Goal: Transaction & Acquisition: Book appointment/travel/reservation

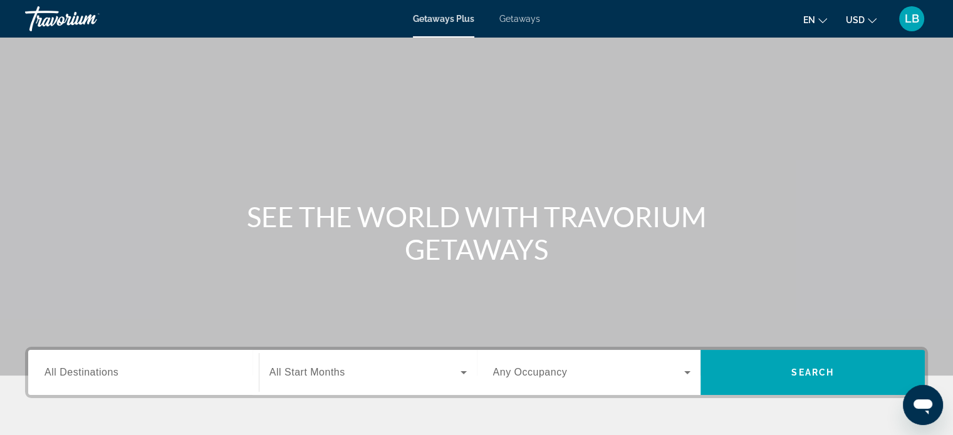
click at [908, 31] on button "LB" at bounding box center [911, 19] width 33 height 26
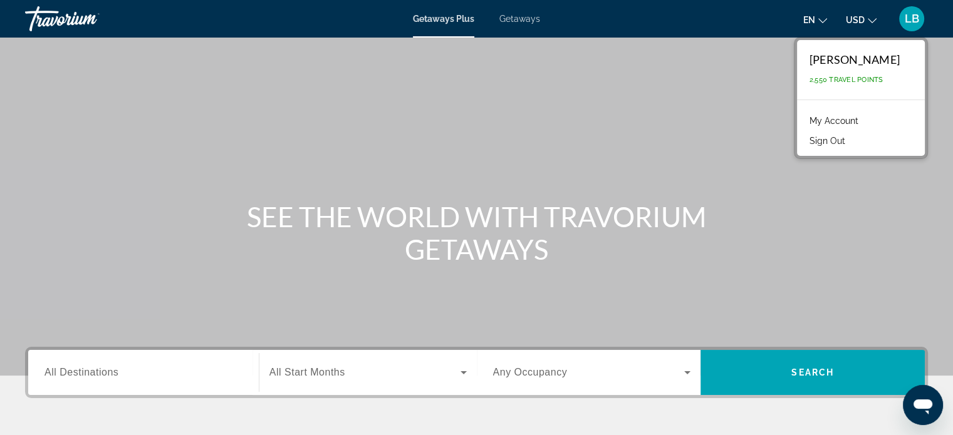
click at [836, 121] on link "My Account" at bounding box center [833, 121] width 61 height 16
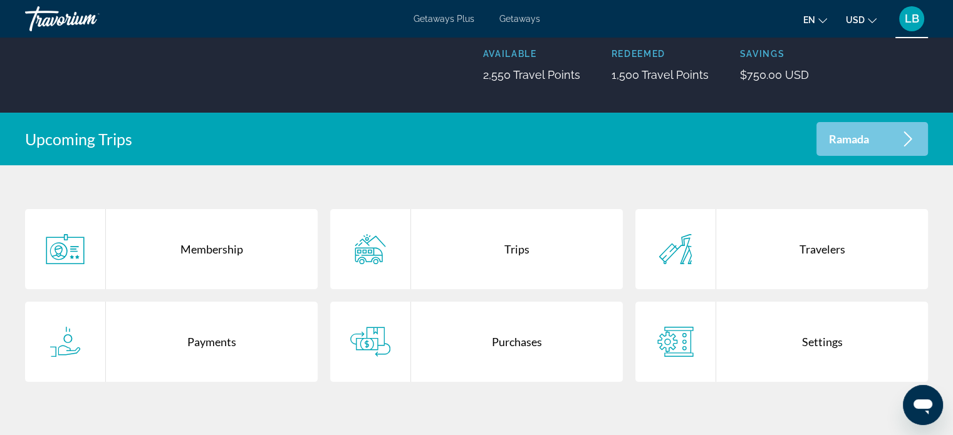
scroll to position [190, 0]
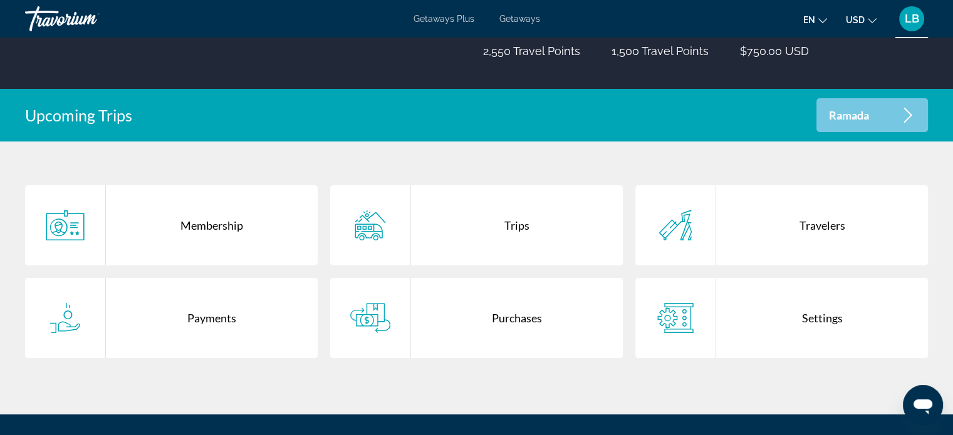
click at [504, 236] on div "Trips" at bounding box center [517, 225] width 212 height 80
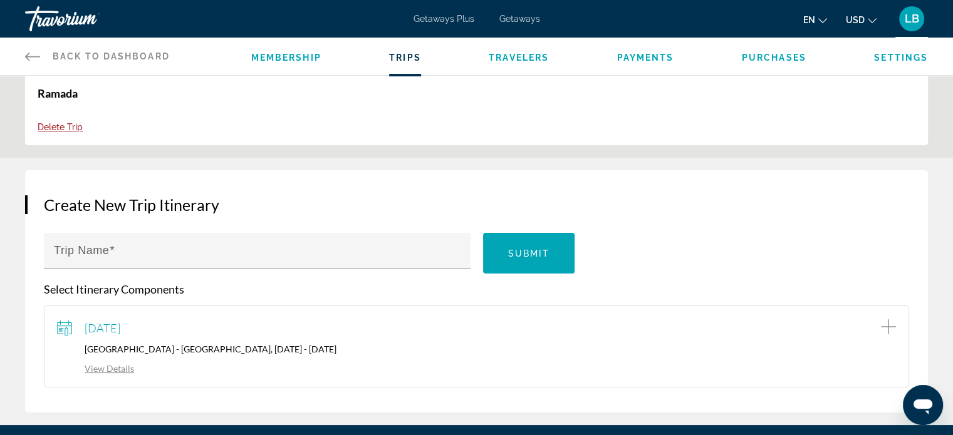
scroll to position [88, 0]
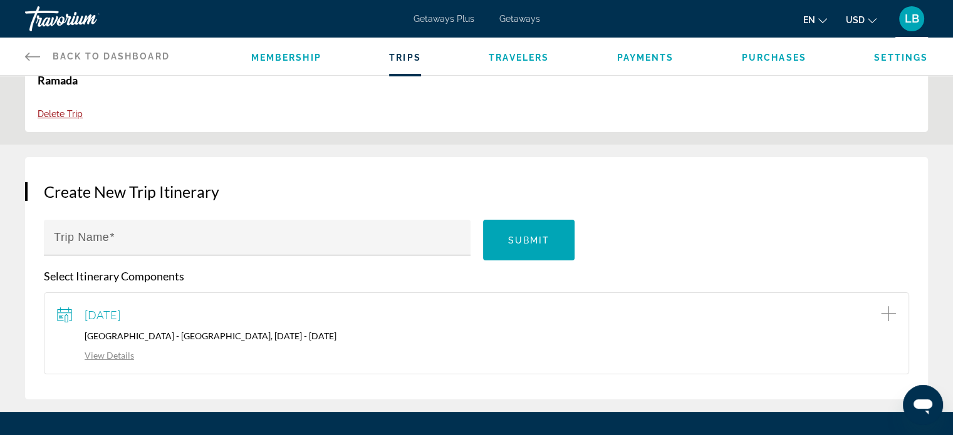
click at [106, 354] on link "View Details" at bounding box center [95, 355] width 77 height 11
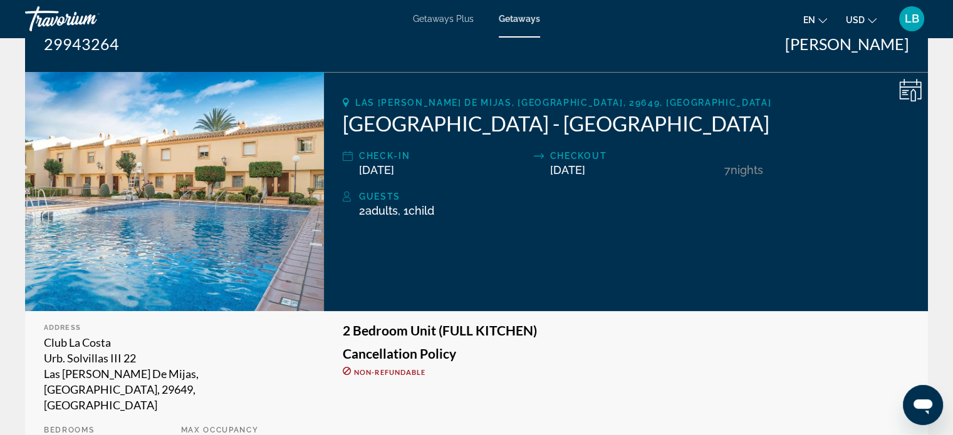
scroll to position [147, 0]
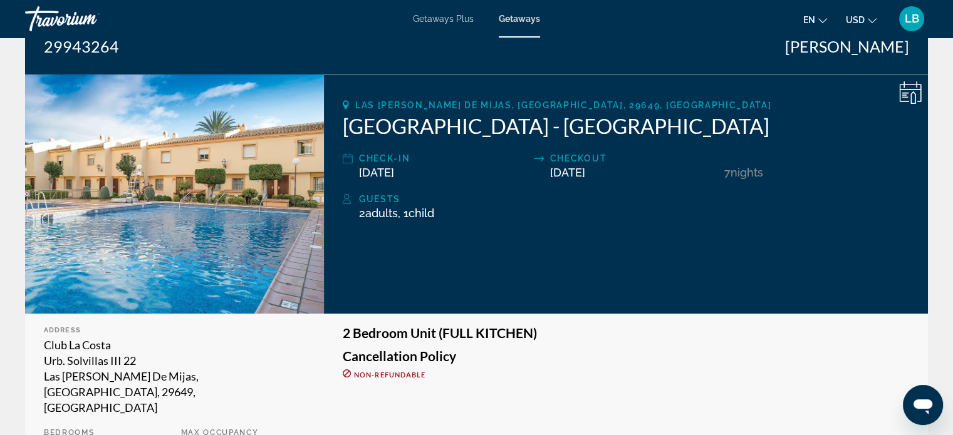
click at [435, 100] on span "Las [PERSON_NAME] de Mijas, [GEOGRAPHIC_DATA], 29649, [GEOGRAPHIC_DATA]" at bounding box center [563, 105] width 416 height 10
click at [346, 105] on icon "Main content" at bounding box center [346, 104] width 6 height 9
click at [343, 105] on icon "Main content" at bounding box center [346, 105] width 6 height 10
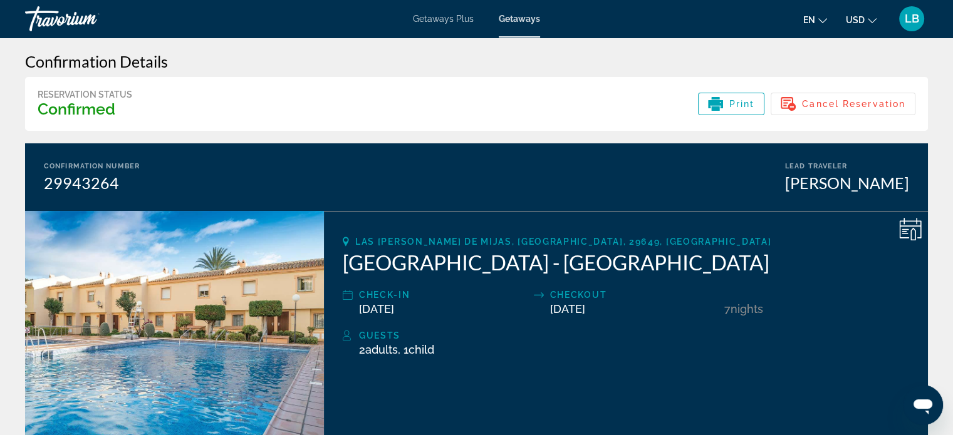
scroll to position [0, 0]
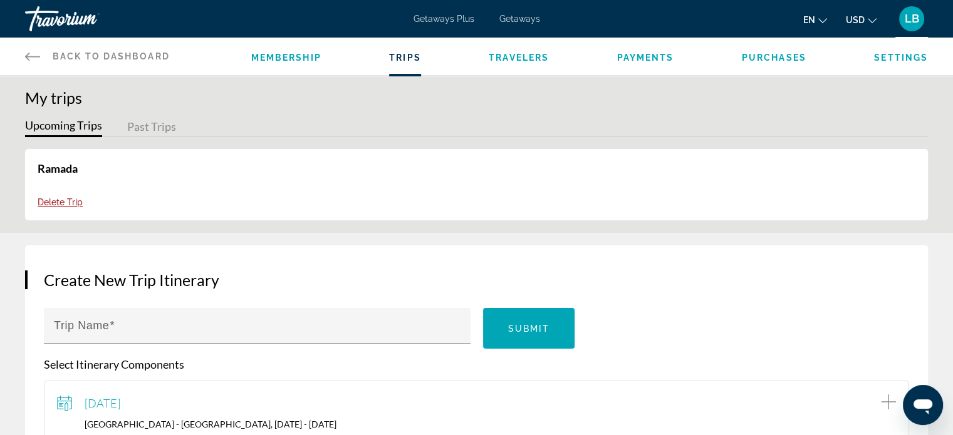
click at [527, 17] on span "Getaways" at bounding box center [519, 19] width 41 height 10
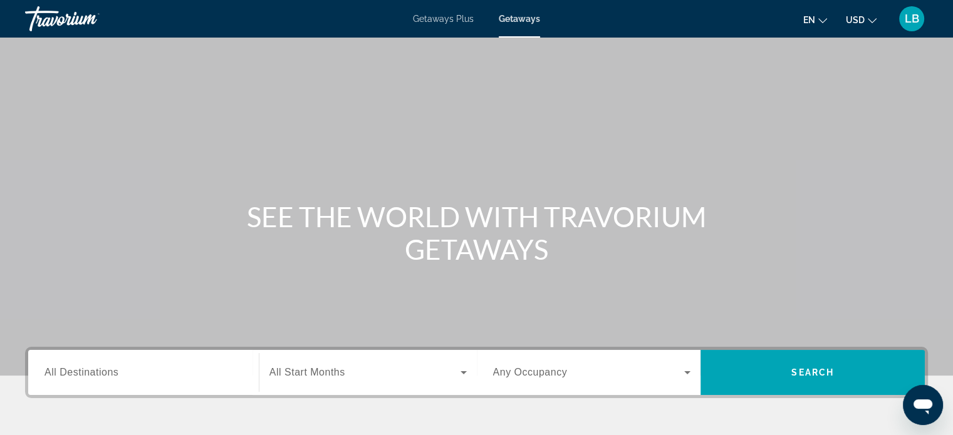
click at [165, 369] on input "Destination All Destinations" at bounding box center [143, 373] width 198 height 15
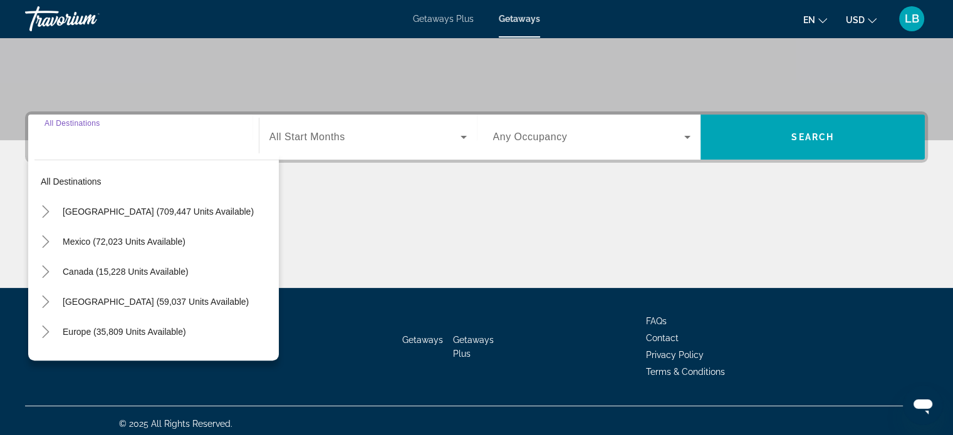
scroll to position [241, 0]
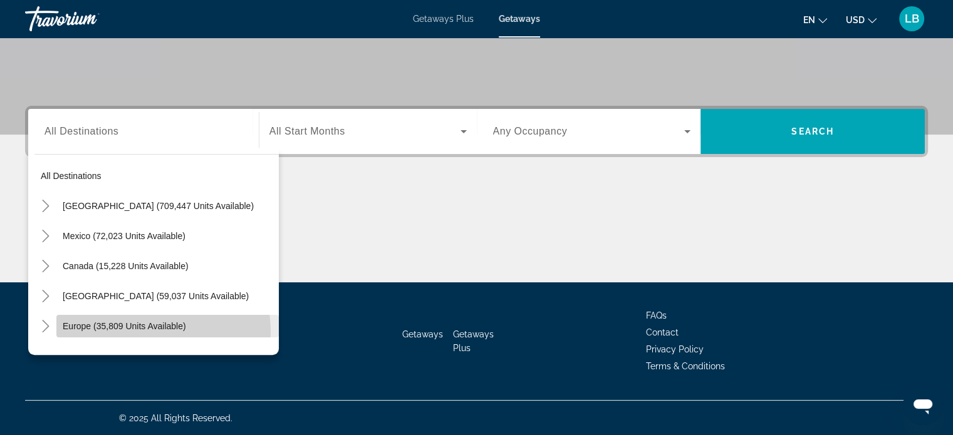
click at [137, 331] on span "Search widget" at bounding box center [167, 326] width 222 height 30
type input "**********"
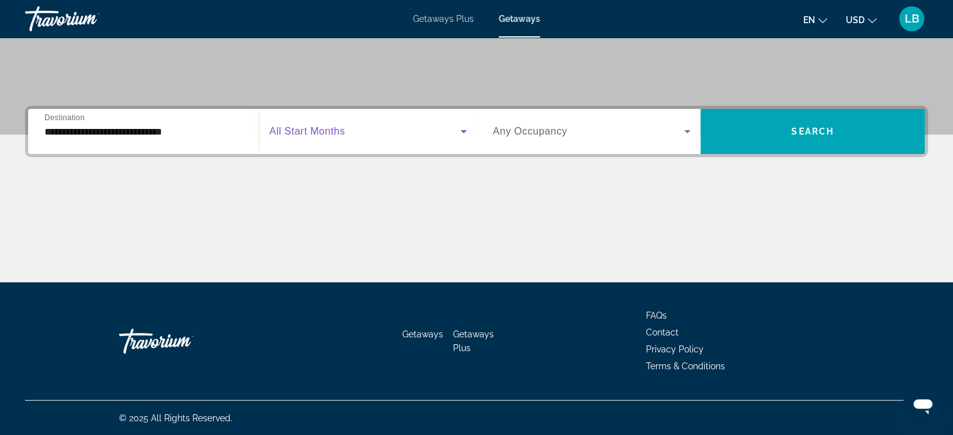
click at [467, 135] on icon "Search widget" at bounding box center [463, 131] width 15 height 15
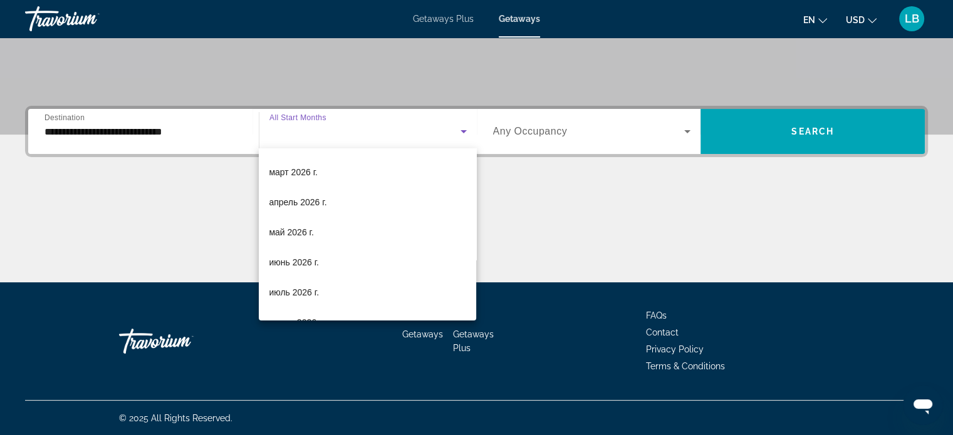
scroll to position [210, 0]
click at [324, 256] on mat-option "июнь 2026 г." at bounding box center [367, 259] width 217 height 30
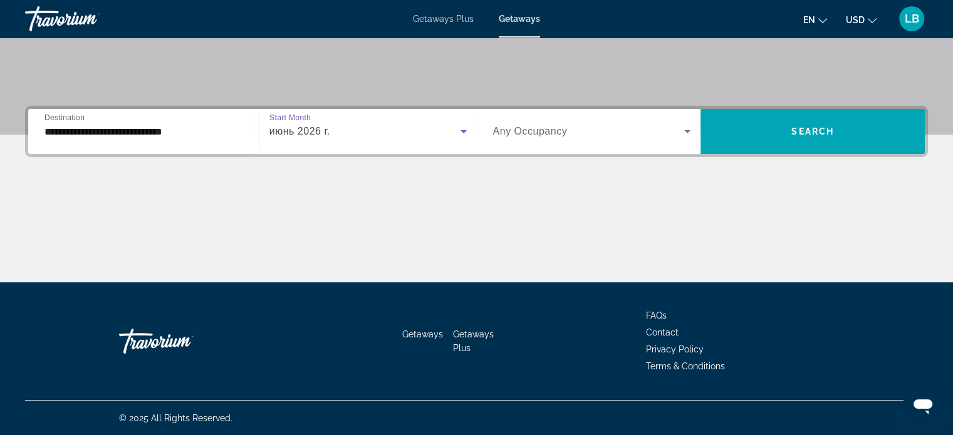
click at [554, 134] on span "Any Occupancy" at bounding box center [530, 131] width 75 height 11
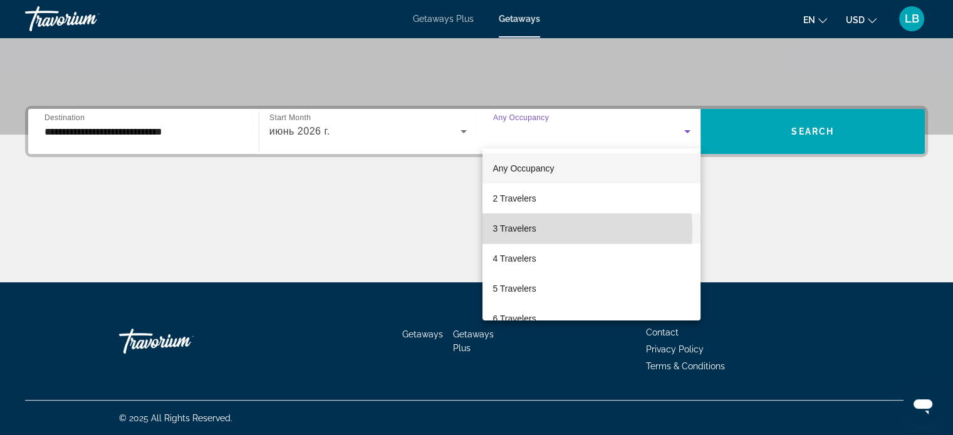
click at [544, 231] on mat-option "3 Travelers" at bounding box center [591, 229] width 218 height 30
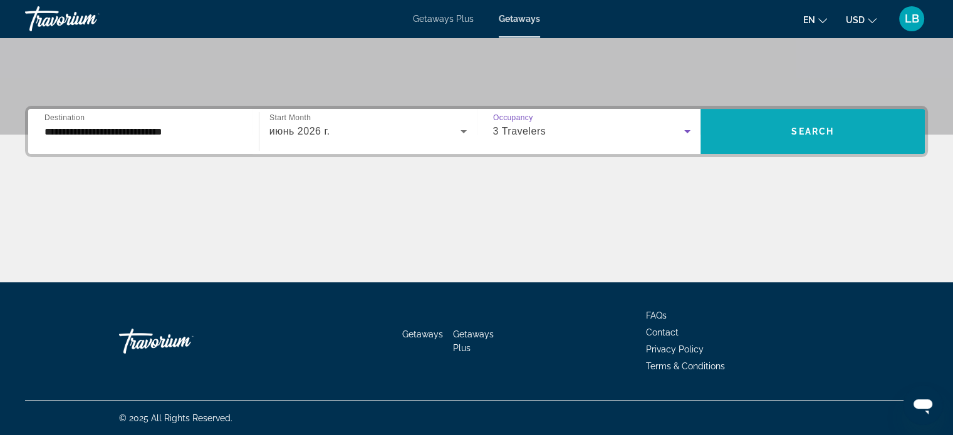
click at [817, 122] on span "Search widget" at bounding box center [812, 132] width 224 height 30
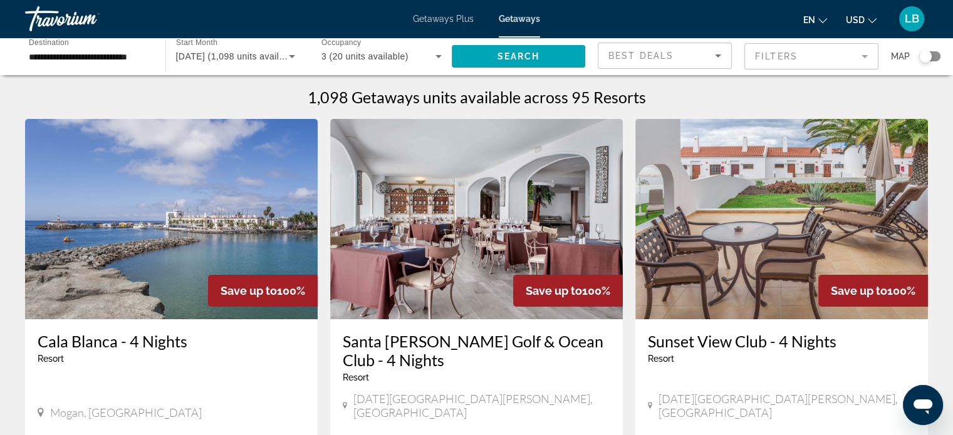
click at [924, 55] on div "Search widget" at bounding box center [925, 56] width 13 height 13
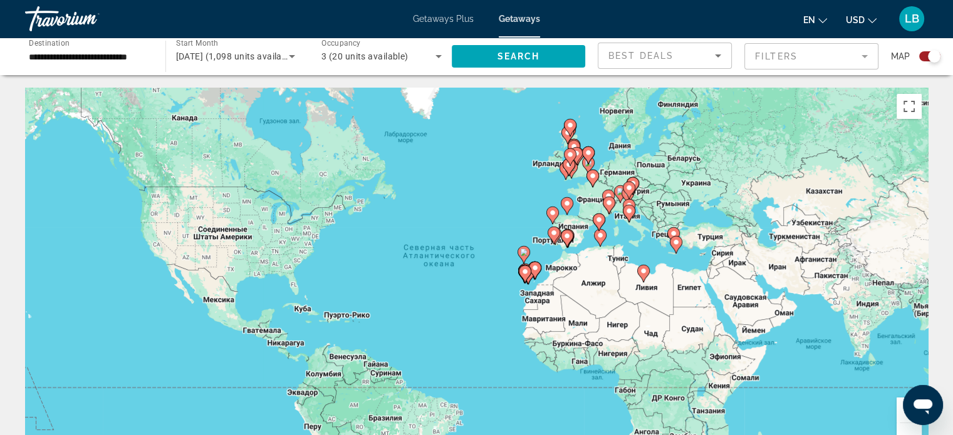
click at [599, 232] on image "Main content" at bounding box center [600, 236] width 8 height 8
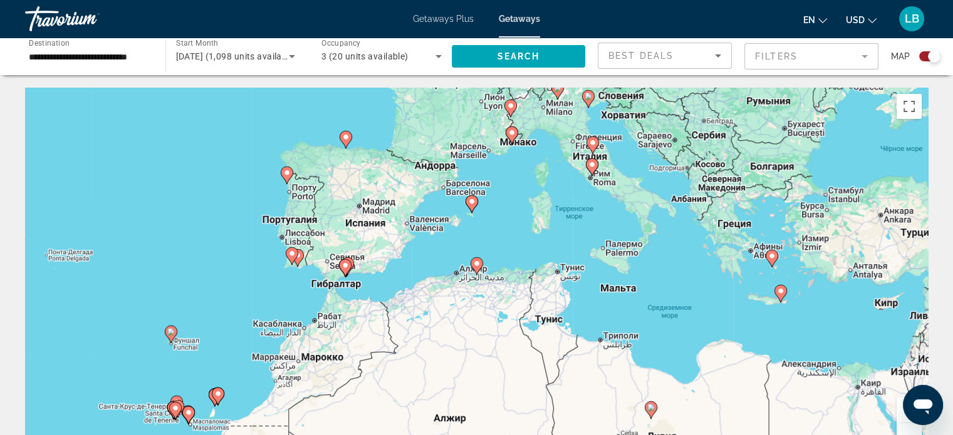
click at [454, 222] on div "Для навигации используйте клавиши со стрелками. Чтобы активировать перетаскиван…" at bounding box center [476, 276] width 903 height 376
click at [531, 15] on span "Getaways" at bounding box center [519, 19] width 41 height 10
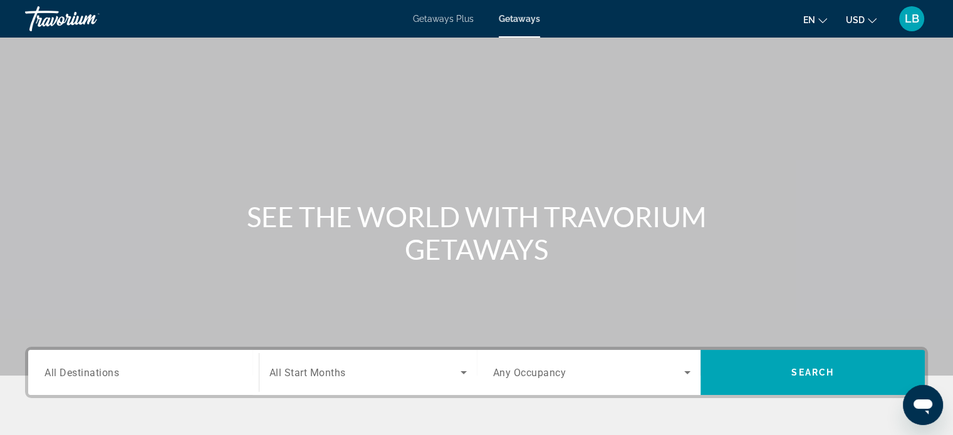
click at [457, 17] on span "Getaways Plus" at bounding box center [443, 19] width 61 height 10
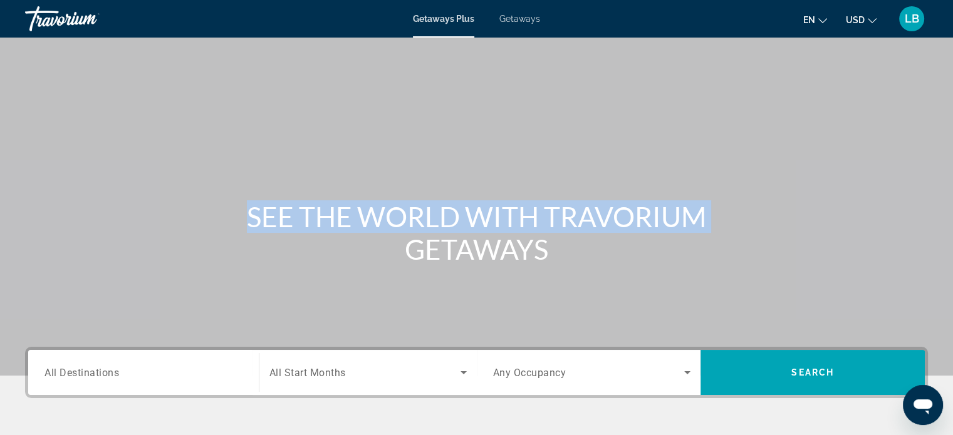
drag, startPoint x: 951, startPoint y: 96, endPoint x: 962, endPoint y: 165, distance: 69.1
click at [953, 165] on html "Skip to main content Getaways Plus Getaways en English Español Français Italian…" at bounding box center [476, 217] width 953 height 435
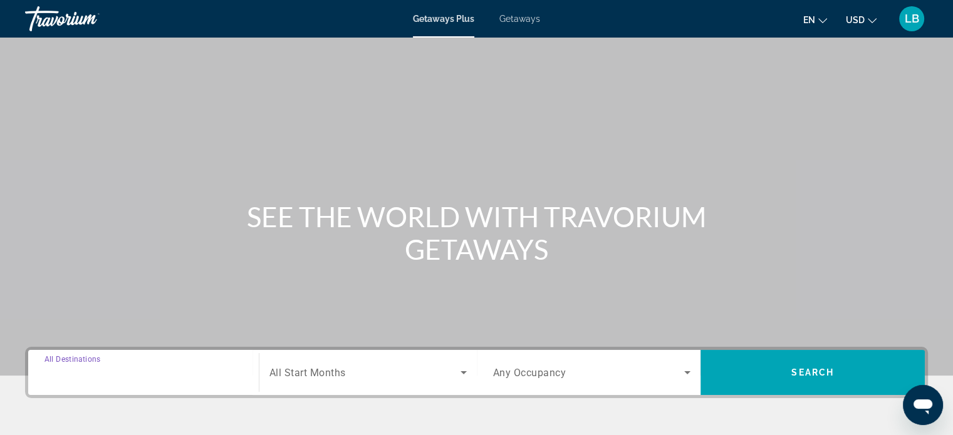
click at [129, 378] on input "Destination All Destinations" at bounding box center [143, 373] width 198 height 15
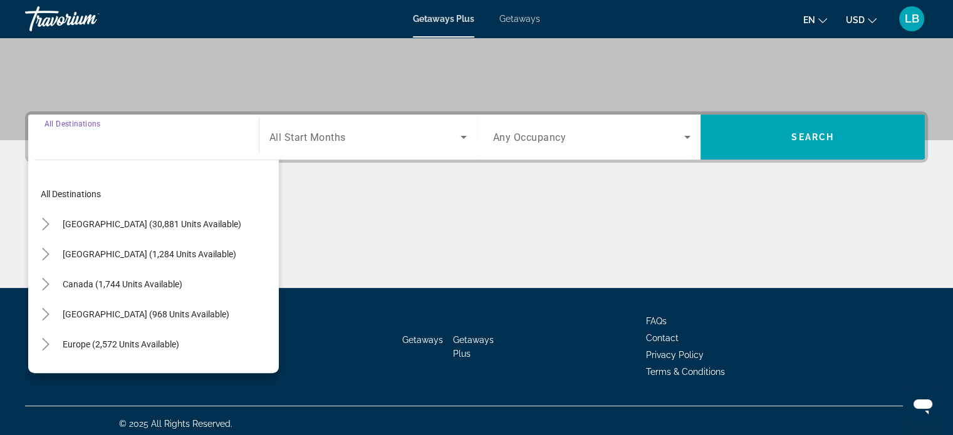
scroll to position [241, 0]
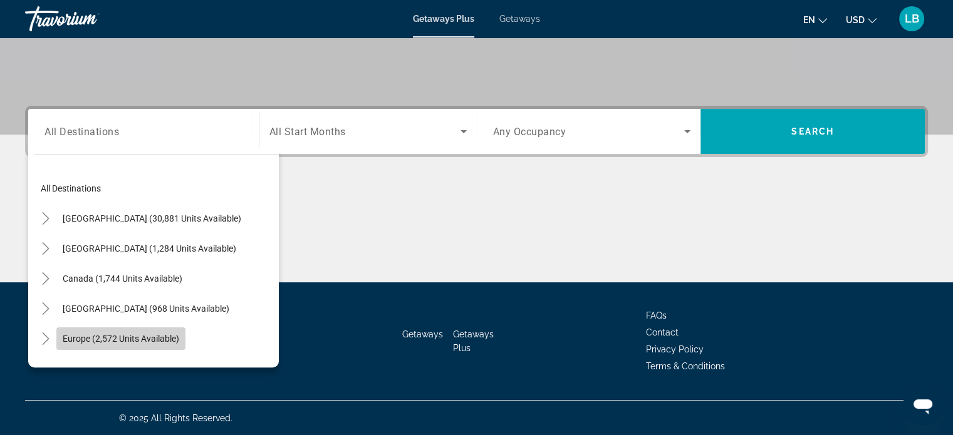
click at [122, 334] on span "Europe (2,572 units available)" at bounding box center [121, 339] width 117 height 10
type input "**********"
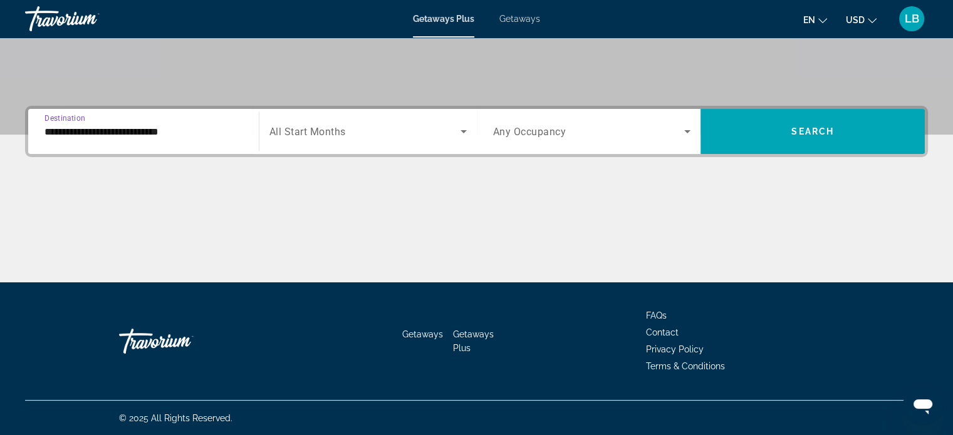
click at [366, 127] on span "Search widget" at bounding box center [364, 131] width 191 height 15
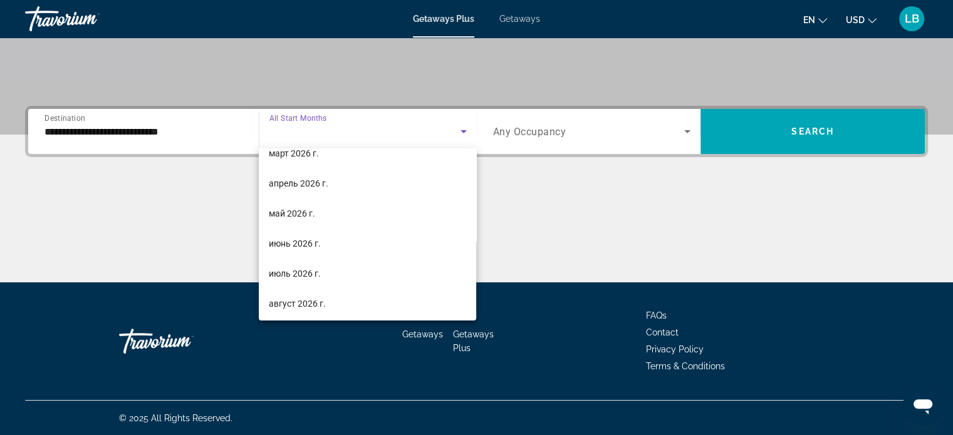
scroll to position [242, 0]
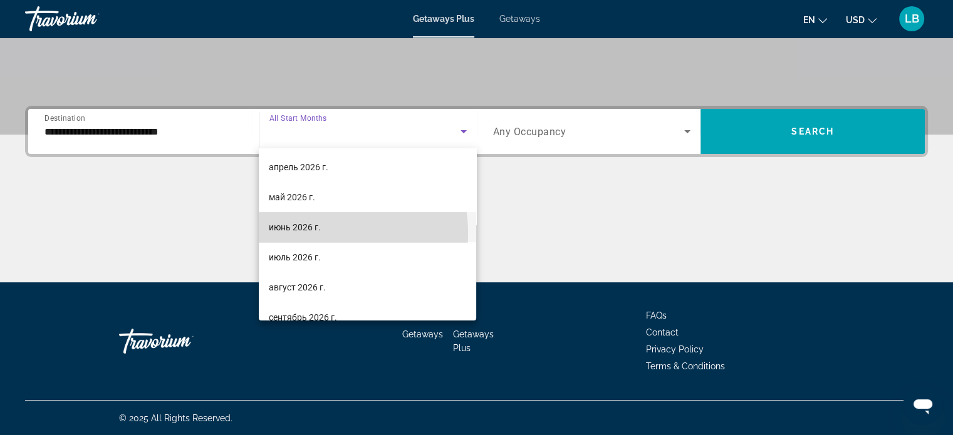
click at [299, 234] on span "июнь 2026 г." at bounding box center [295, 227] width 52 height 15
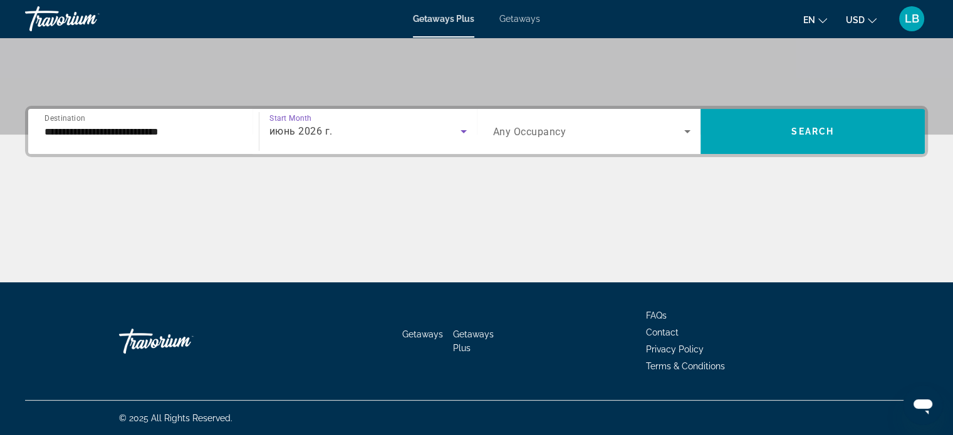
click at [682, 132] on icon "Search widget" at bounding box center [687, 131] width 15 height 15
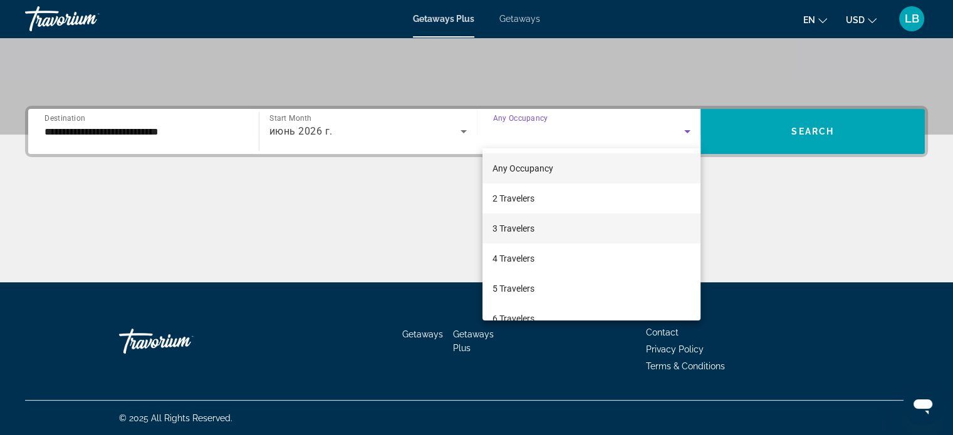
click at [648, 226] on mat-option "3 Travelers" at bounding box center [591, 229] width 218 height 30
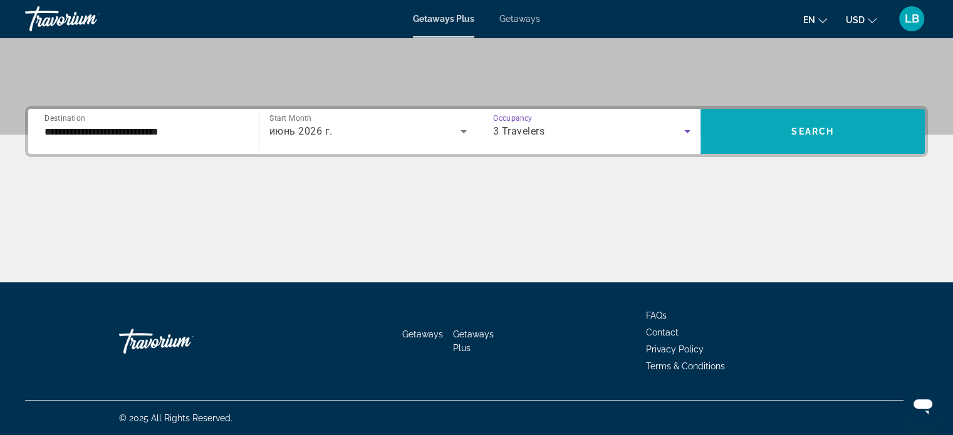
click at [808, 142] on span "Search widget" at bounding box center [812, 132] width 224 height 30
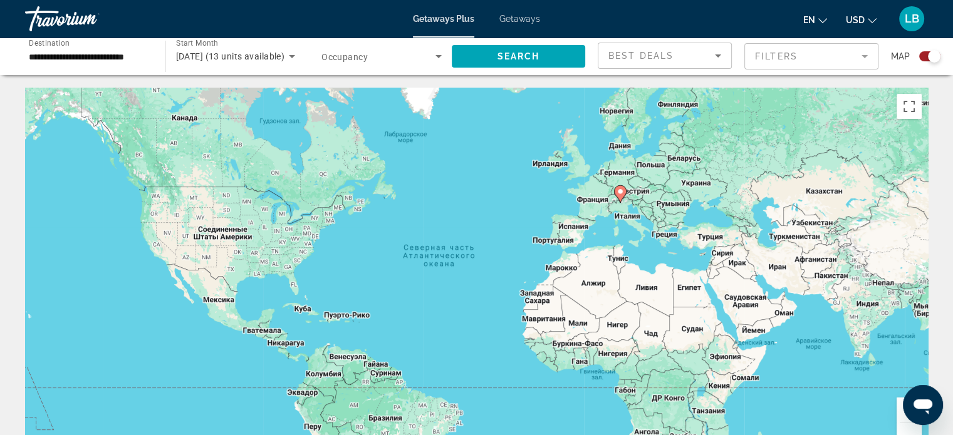
click at [517, 13] on div "Getaways Plus Getaways en English Español Français Italiano Português русский U…" at bounding box center [476, 19] width 953 height 33
click at [517, 19] on span "Getaways" at bounding box center [519, 19] width 41 height 10
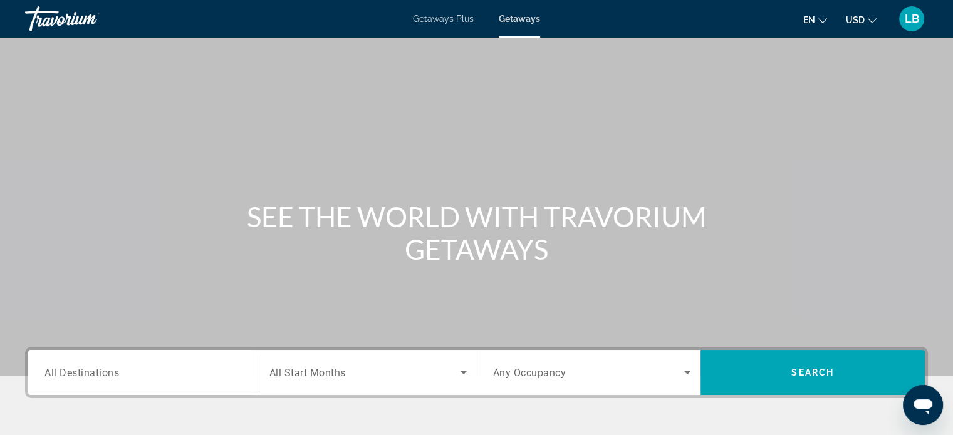
click at [112, 378] on span "All Destinations" at bounding box center [81, 372] width 75 height 12
click at [112, 378] on input "Destination All Destinations" at bounding box center [143, 373] width 198 height 15
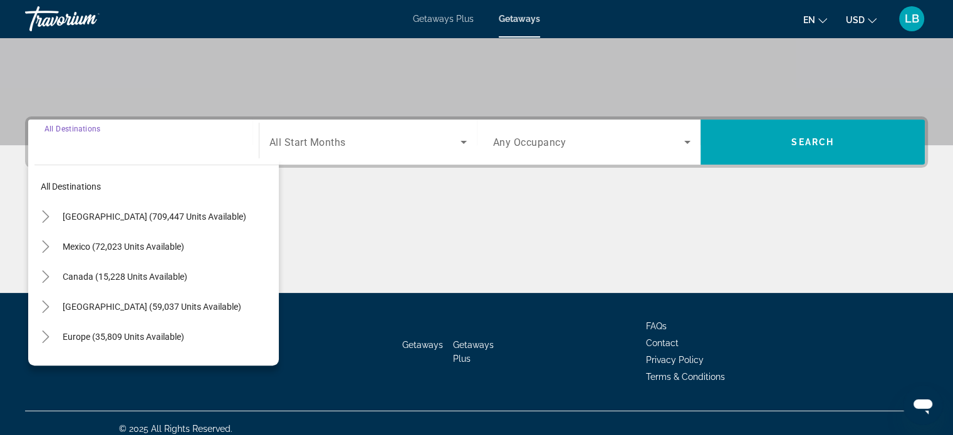
scroll to position [241, 0]
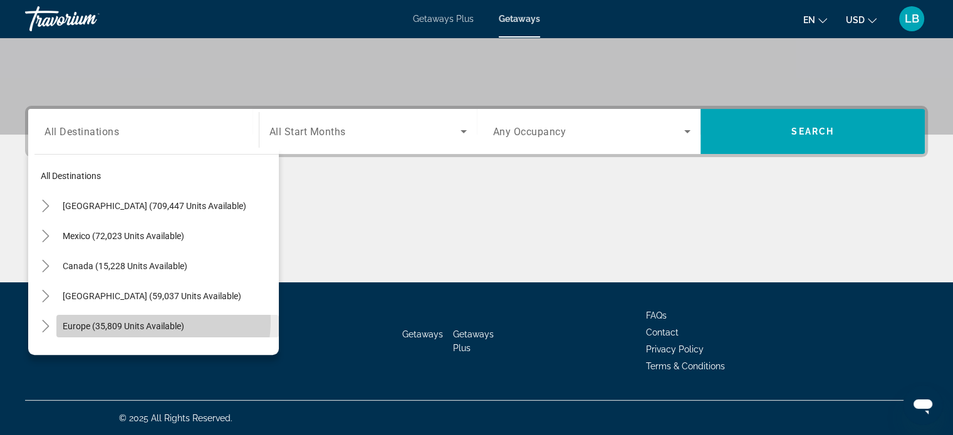
click at [137, 321] on span "Europe (35,809 units available)" at bounding box center [124, 326] width 122 height 10
type input "**********"
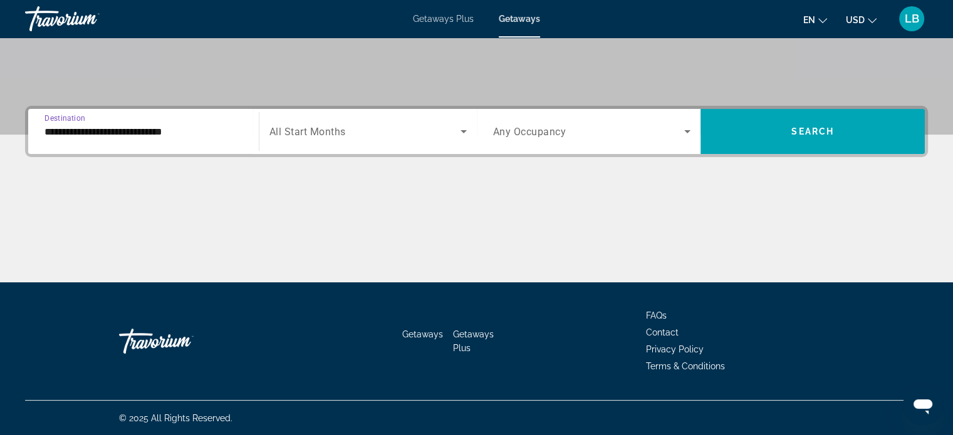
click at [355, 133] on span "Search widget" at bounding box center [364, 131] width 191 height 15
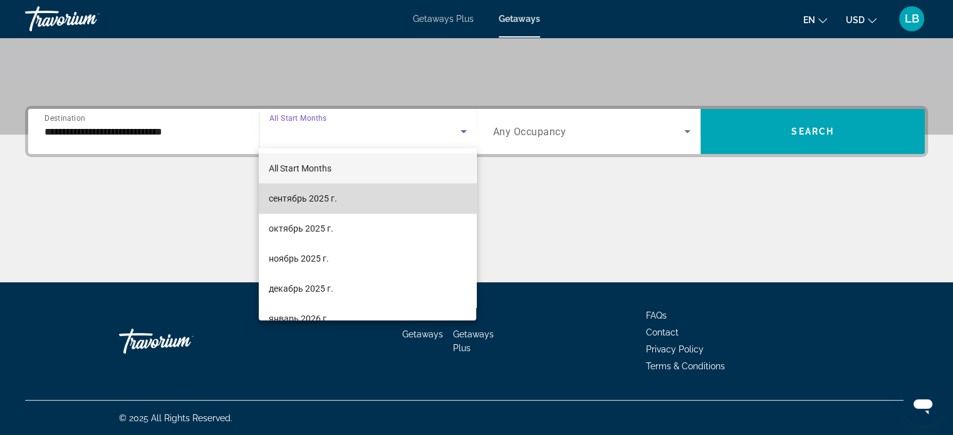
click at [466, 186] on mat-option "сентябрь 2025 г." at bounding box center [367, 199] width 217 height 30
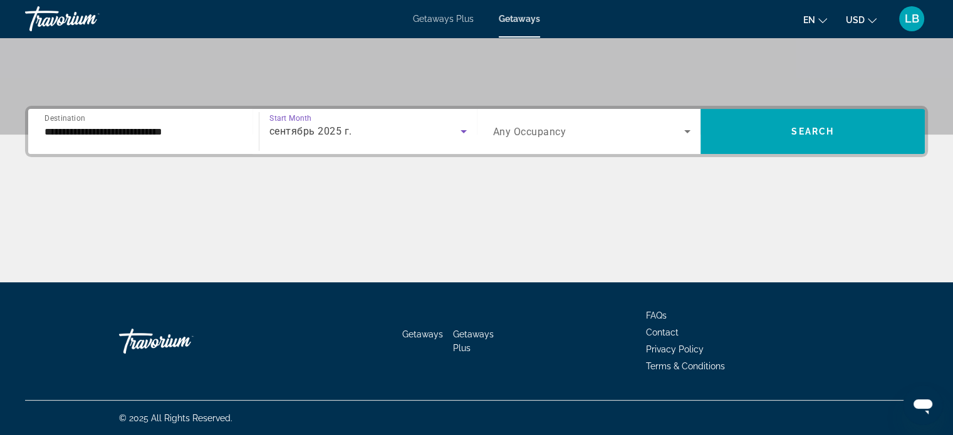
click at [432, 124] on div "сентябрь 2025 г." at bounding box center [364, 131] width 191 height 15
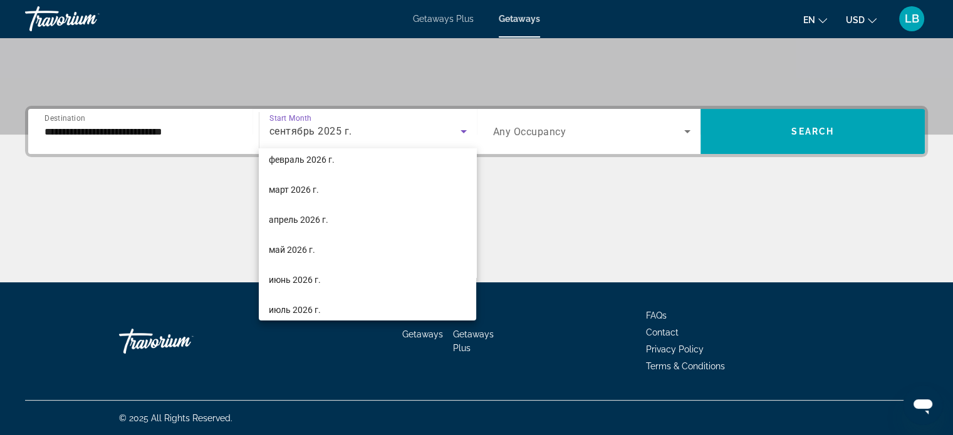
scroll to position [205, 0]
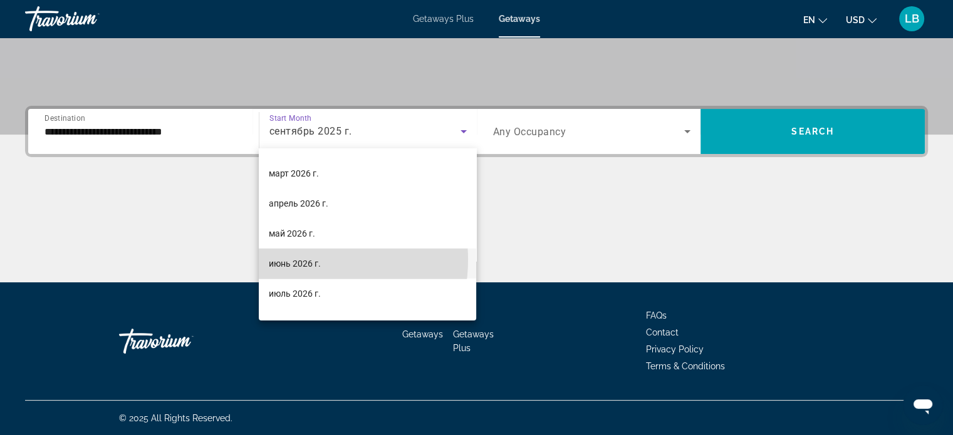
click at [303, 260] on span "июнь 2026 г." at bounding box center [295, 263] width 52 height 15
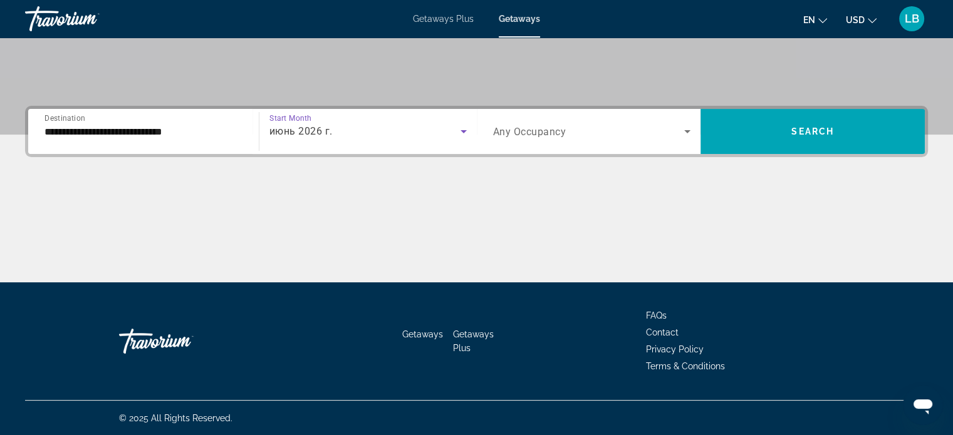
click at [685, 130] on icon "Search widget" at bounding box center [687, 131] width 6 height 3
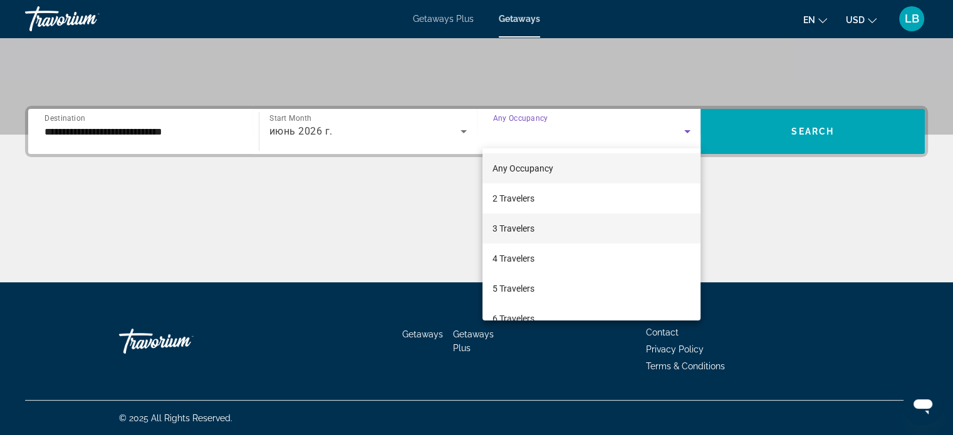
click at [639, 229] on mat-option "3 Travelers" at bounding box center [591, 229] width 218 height 30
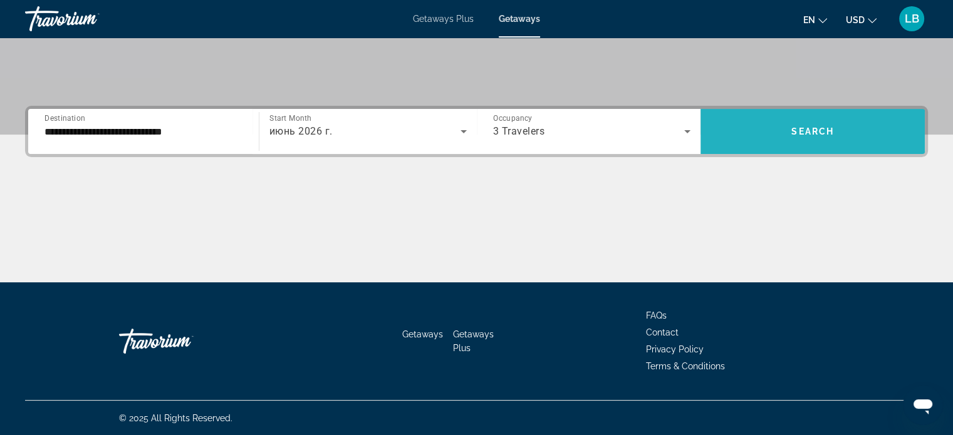
click at [802, 120] on span "Search widget" at bounding box center [812, 132] width 224 height 30
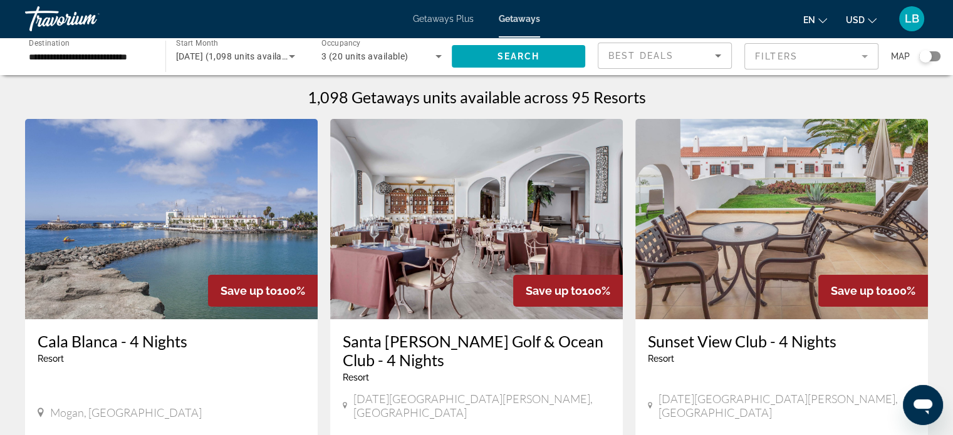
scroll to position [8, 0]
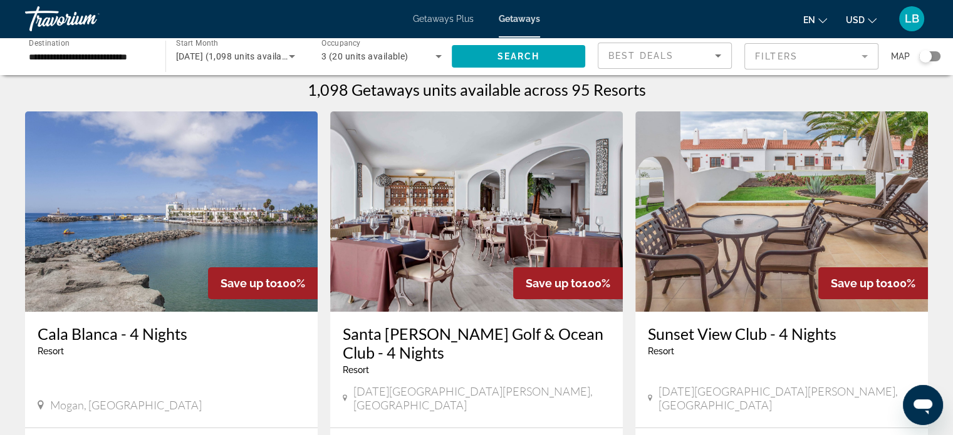
click at [929, 53] on div "Search widget" at bounding box center [925, 56] width 13 height 13
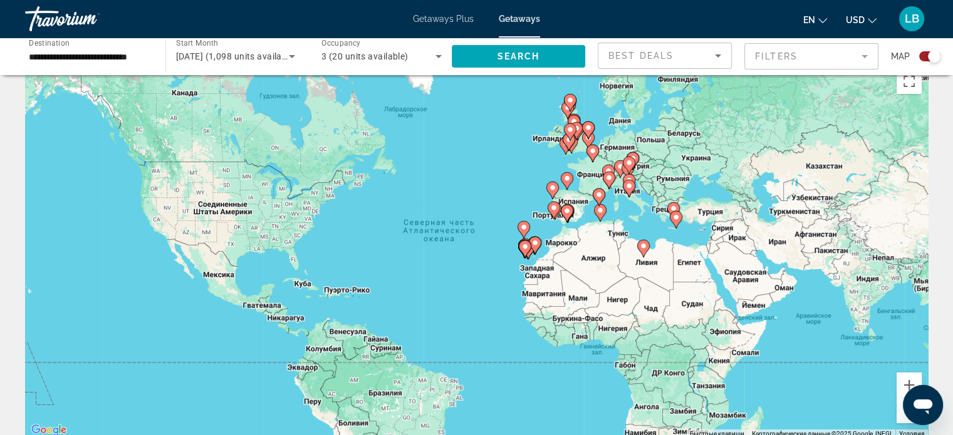
scroll to position [19, 0]
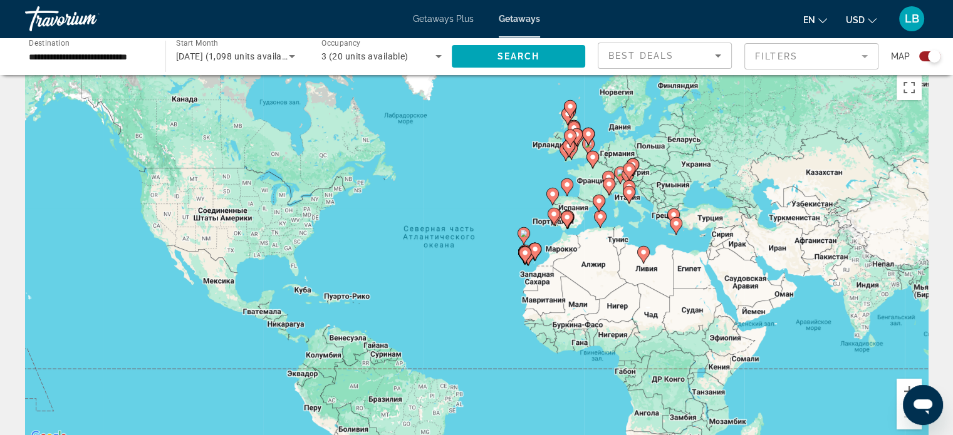
click at [896, 376] on div "Чтобы активировать перетаскивание с помощью клавиатуры, нажмите Alt + Ввод. Пос…" at bounding box center [476, 257] width 903 height 376
click at [902, 384] on button "Увеличить" at bounding box center [908, 391] width 25 height 25
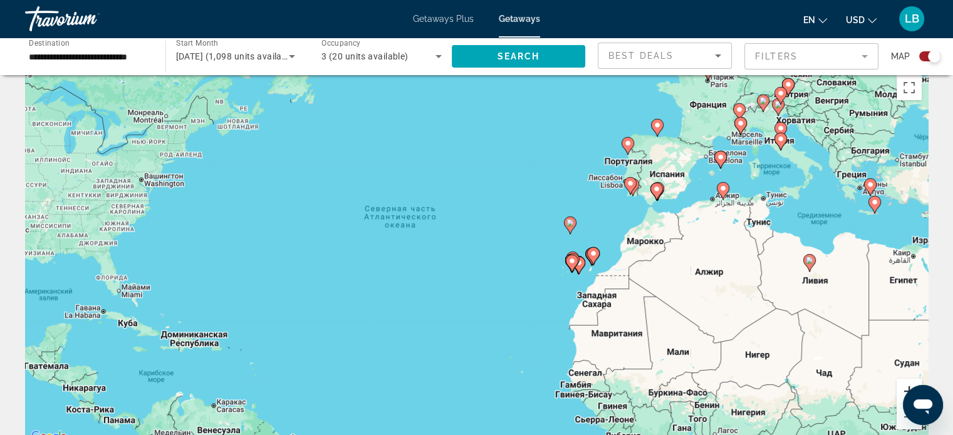
click at [902, 384] on button "Увеличить" at bounding box center [908, 391] width 25 height 25
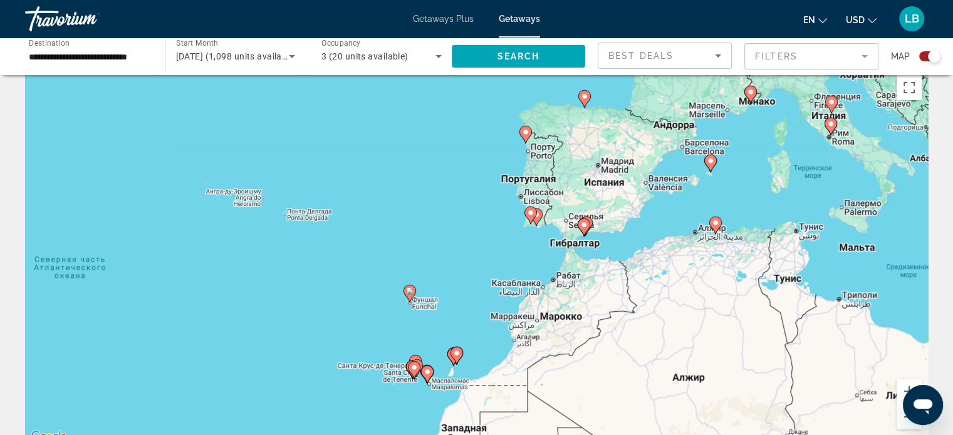
drag, startPoint x: 882, startPoint y: 306, endPoint x: 626, endPoint y: 398, distance: 271.7
click at [626, 398] on div "Чтобы активировать перетаскивание с помощью клавиатуры, нажмите Alt + Ввод. Пос…" at bounding box center [476, 257] width 903 height 376
click at [689, 182] on div "Чтобы активировать перетаскивание с помощью клавиатуры, нажмите Alt + Ввод. Пос…" at bounding box center [476, 257] width 903 height 376
click at [583, 222] on image "Main content" at bounding box center [584, 225] width 8 height 8
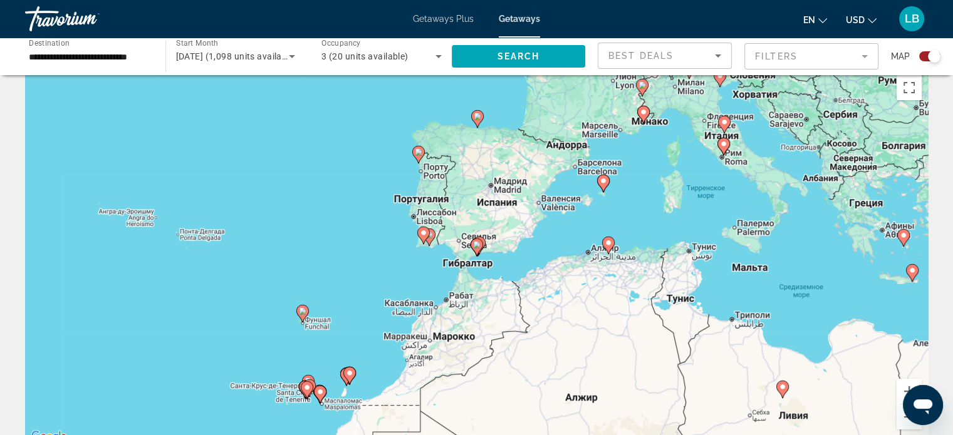
click at [600, 182] on image "Main content" at bounding box center [604, 181] width 8 height 8
type input "**********"
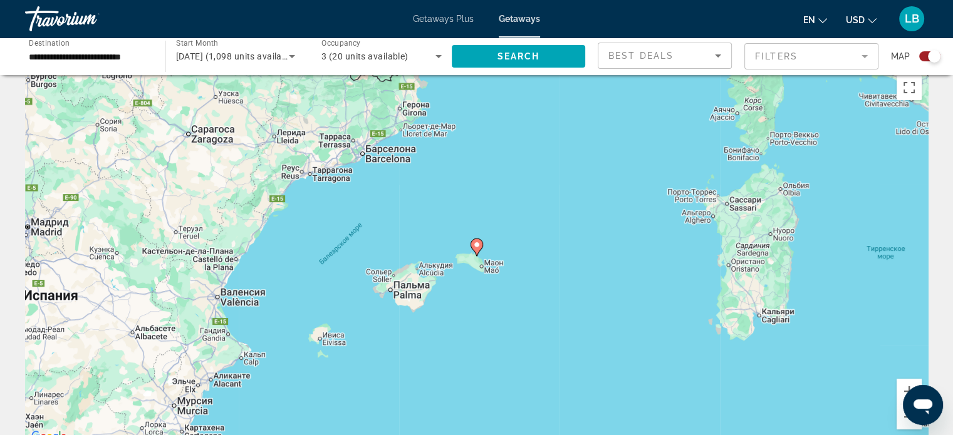
click at [476, 243] on image "Main content" at bounding box center [477, 245] width 8 height 8
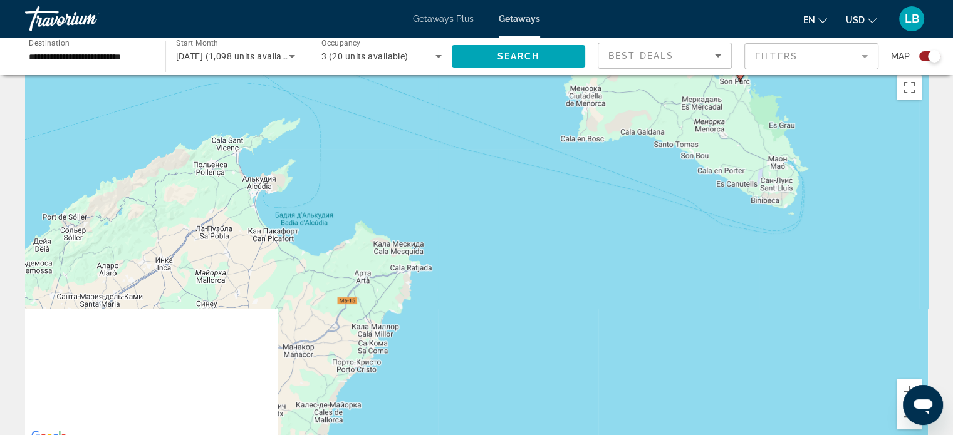
drag, startPoint x: 407, startPoint y: 351, endPoint x: 685, endPoint y: 169, distance: 332.6
click at [685, 169] on div "Чтобы активировать перетаскивание с помощью клавиатуры, нажмите Alt + Ввод. Пос…" at bounding box center [476, 257] width 903 height 376
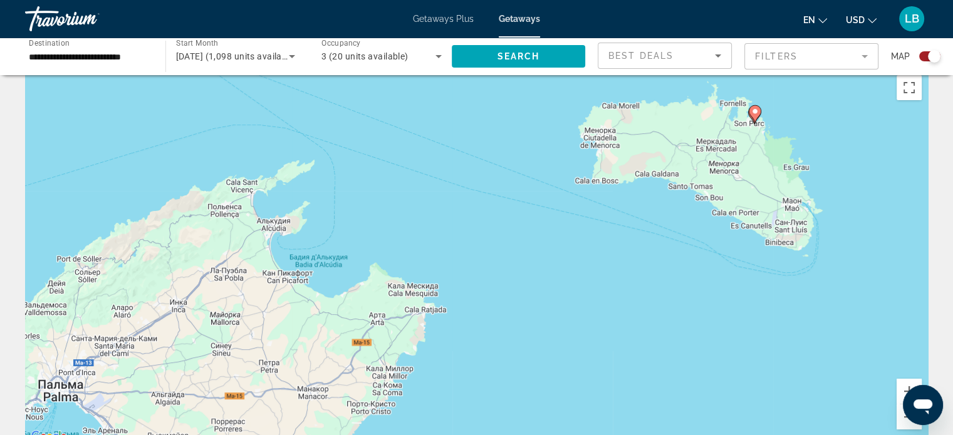
drag, startPoint x: 676, startPoint y: 207, endPoint x: 667, endPoint y: 287, distance: 80.7
click at [667, 287] on div "Чтобы активировать перетаскивание с помощью клавиатуры, нажмите Alt + Ввод. Пос…" at bounding box center [476, 257] width 903 height 376
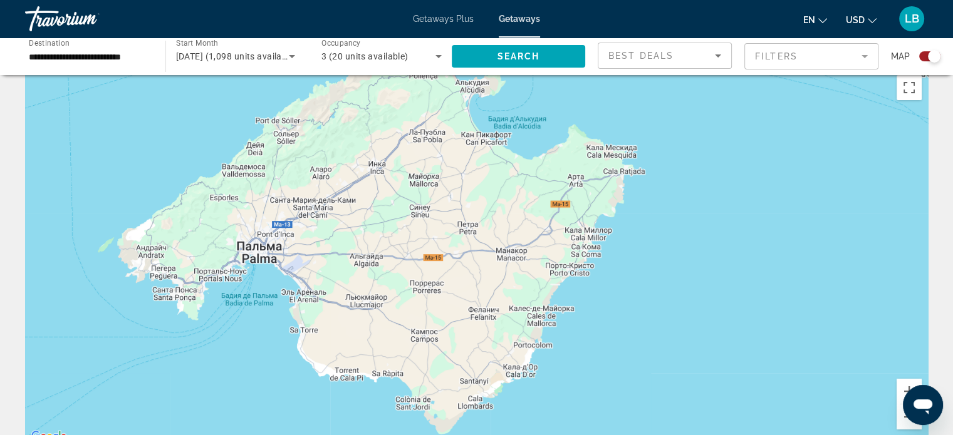
drag, startPoint x: 658, startPoint y: 331, endPoint x: 626, endPoint y: 285, distance: 55.8
click at [626, 285] on div "Чтобы активировать перетаскивание с помощью клавиатуры, нажмите Alt + Ввод. Пос…" at bounding box center [476, 257] width 903 height 376
